Goal: Find specific page/section: Find specific page/section

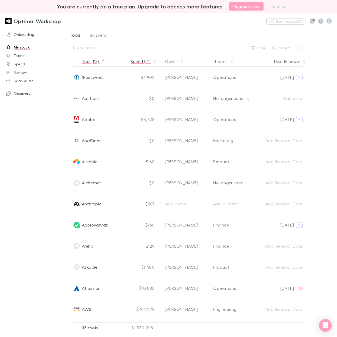
click at [141, 61] on button "Spend (1Y)" at bounding box center [144, 61] width 26 height 11
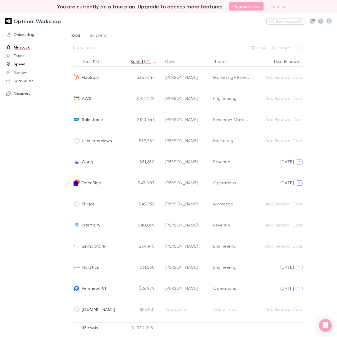
click at [28, 65] on link "Spend" at bounding box center [32, 64] width 62 height 8
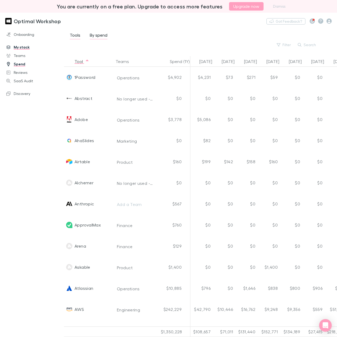
scroll to position [0, 278]
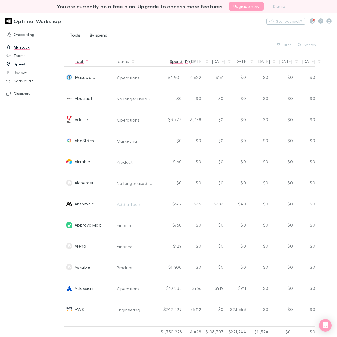
click at [179, 63] on button "Spend (1Y)" at bounding box center [183, 61] width 26 height 11
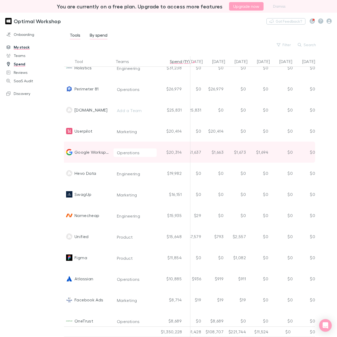
scroll to position [208, 278]
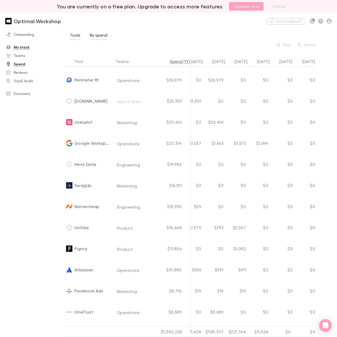
click at [30, 150] on div "Onboarding My stack Teams Spend Reviews SaaS Audit Discovery" at bounding box center [32, 178] width 64 height 299
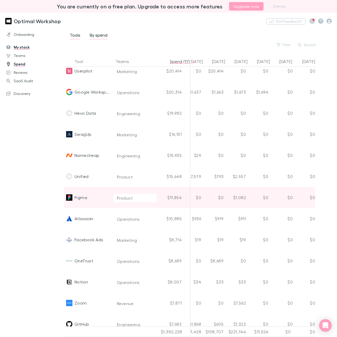
scroll to position [0, 278]
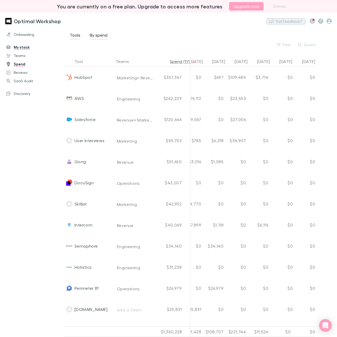
click at [288, 19] on button "Got Feedback?" at bounding box center [286, 21] width 39 height 6
